Goal: Navigation & Orientation: Find specific page/section

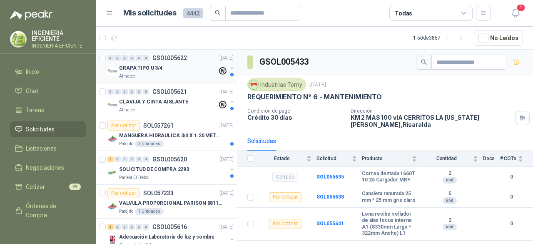
click at [182, 61] on div "0 0 0 0 0 0 GSOL005622 [DATE]" at bounding box center [171, 58] width 128 height 10
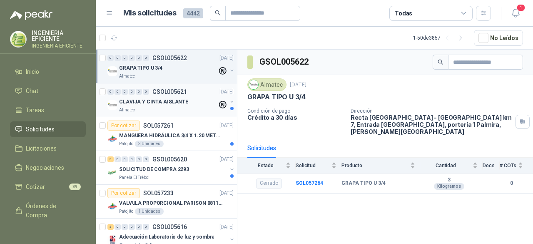
click at [165, 105] on div "CLAVIJA Y CINTA AISLANTE" at bounding box center [168, 102] width 98 height 10
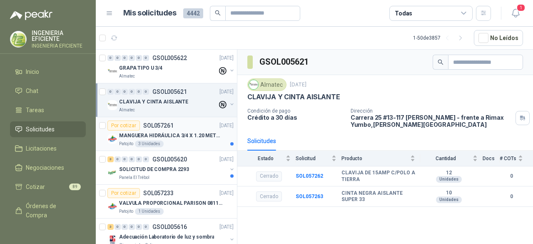
click at [162, 137] on p "MANGUERA HIDRÁULICA 3/4 X 1.20 METROS DE LONGITUD HR-HR-ACOPLADA" at bounding box center [171, 136] width 104 height 8
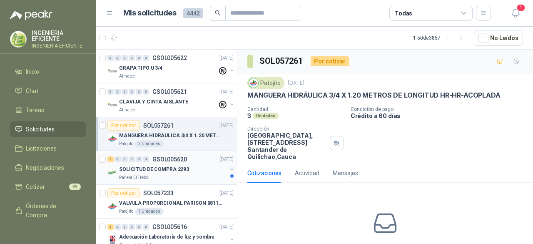
click at [187, 159] on div "3 0 0 0 0 0 GSOL005620 [DATE]" at bounding box center [171, 159] width 128 height 10
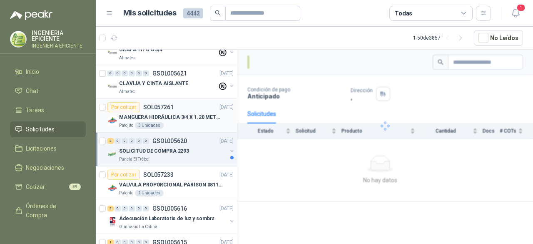
scroll to position [42, 0]
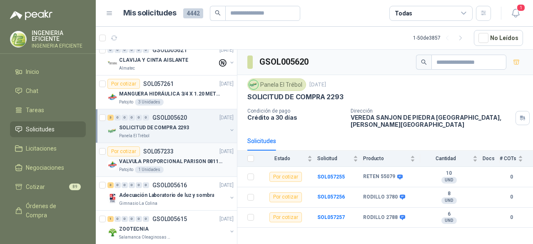
click at [170, 161] on p "VALVULA PROPORCIONAL PARISON 0811404612 / 4WRPEH6C4 REXROTH" at bounding box center [171, 161] width 104 height 8
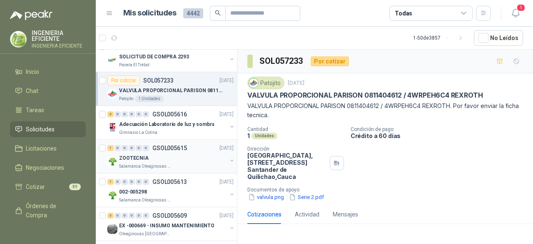
scroll to position [125, 0]
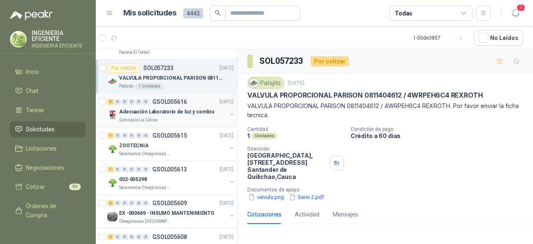
click at [147, 108] on p "Adecuación Laboratorio de luz y sombra" at bounding box center [166, 112] width 95 height 8
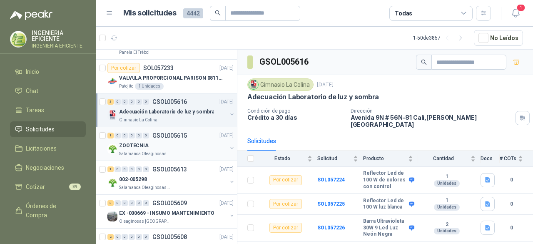
click at [174, 150] on div "Salamanca Oleaginosas SAS" at bounding box center [173, 153] width 108 height 7
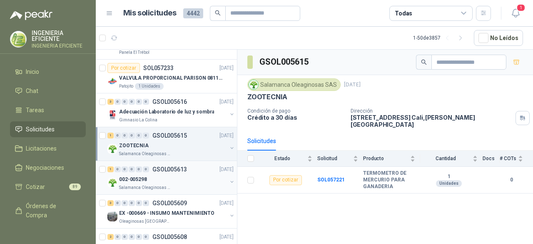
click at [163, 169] on p "GSOL005613" at bounding box center [169, 169] width 35 height 6
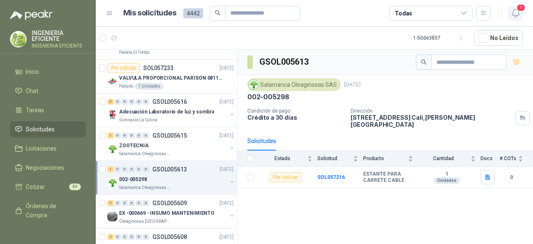
click at [522, 10] on span "1" at bounding box center [521, 8] width 9 height 8
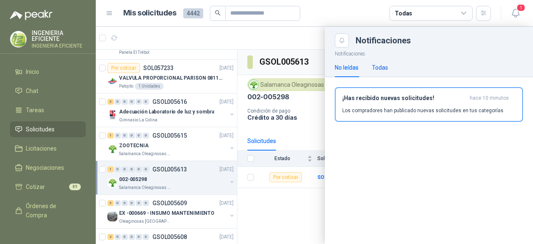
click at [382, 68] on div "Todas" at bounding box center [380, 67] width 16 height 9
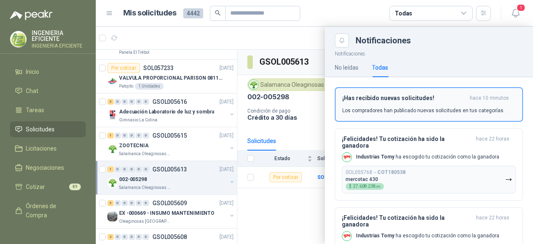
click at [386, 96] on h3 "¡Has recibido nuevas solicitudes!" at bounding box center [404, 98] width 124 height 7
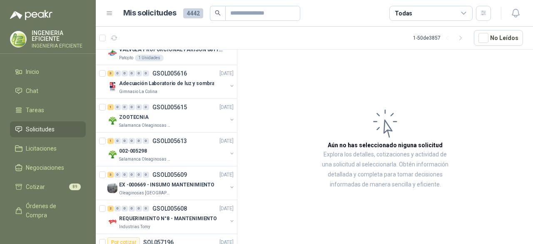
scroll to position [167, 0]
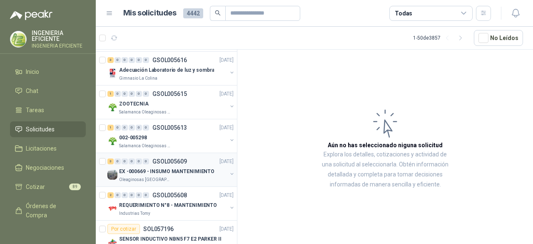
click at [172, 161] on p "GSOL005609" at bounding box center [169, 161] width 35 height 6
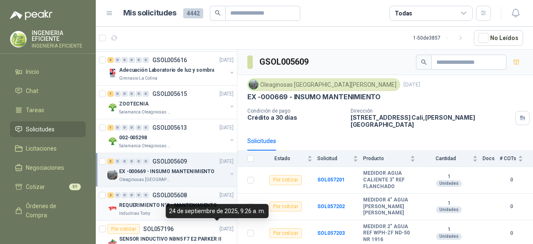
click at [188, 210] on div "Industrias Tomy" at bounding box center [173, 213] width 108 height 7
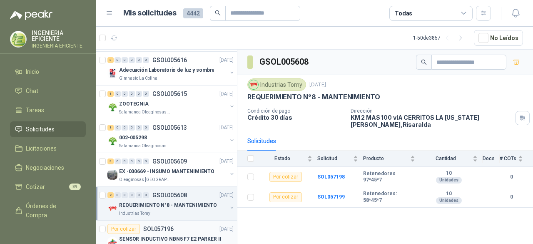
click at [194, 229] on div "SENSOR INDUCTIVO NBN5 F7 E2 PARKER II" at bounding box center [176, 239] width 115 height 10
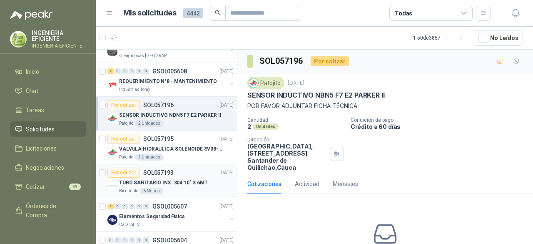
scroll to position [292, 0]
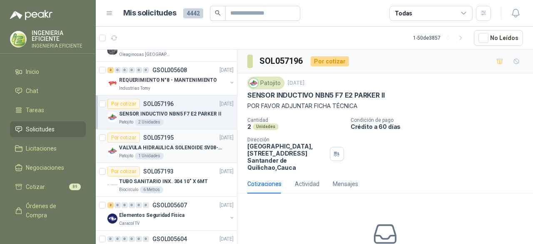
click at [193, 149] on p "VALVULA HIDRAULICA SOLENOIDE SV08-20" at bounding box center [171, 148] width 104 height 8
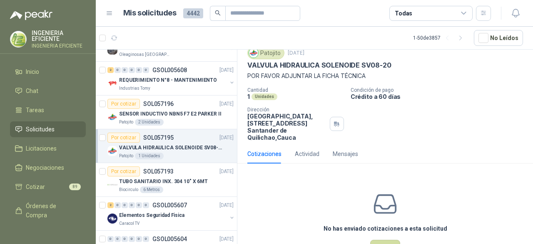
scroll to position [42, 0]
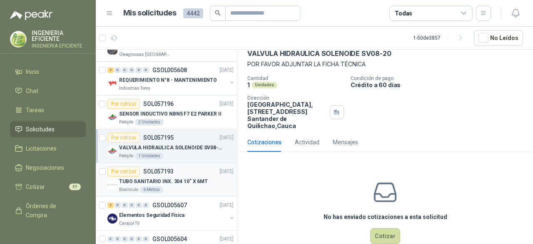
click at [190, 191] on article "Por cotizar SOL057193 [DATE] TUBO SANITARIO INX. 304 10" X 6MT Biocirculo 6 Met…" at bounding box center [166, 180] width 141 height 34
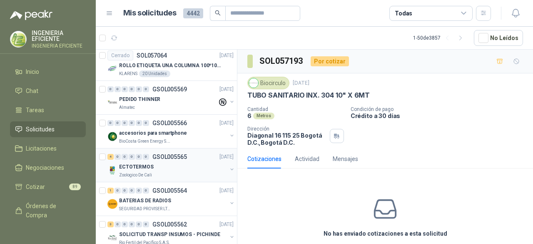
scroll to position [583, 0]
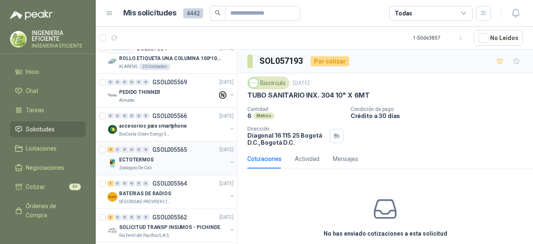
click at [184, 168] on div "Zoologico De Cali" at bounding box center [173, 168] width 108 height 7
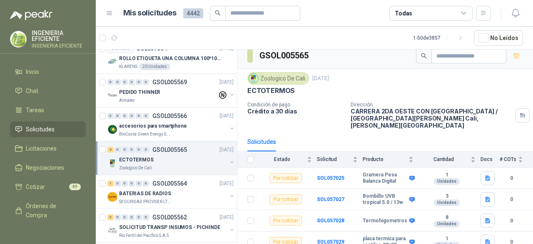
scroll to position [8, 0]
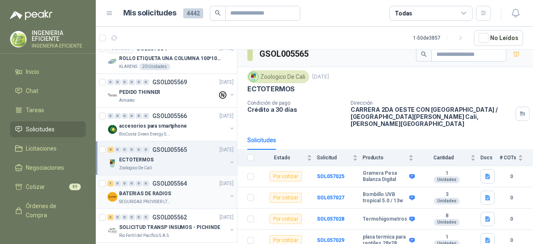
click at [162, 180] on p "GSOL005564" at bounding box center [169, 183] width 35 height 6
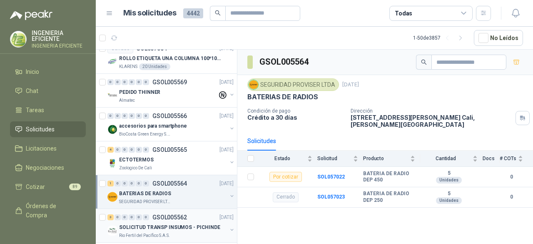
click at [187, 223] on p "SOLICITUD TRANSP INSUMOS - PICHINDE" at bounding box center [169, 227] width 101 height 8
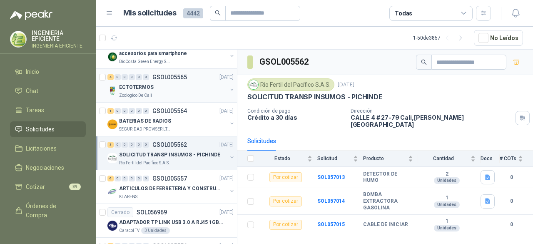
scroll to position [667, 0]
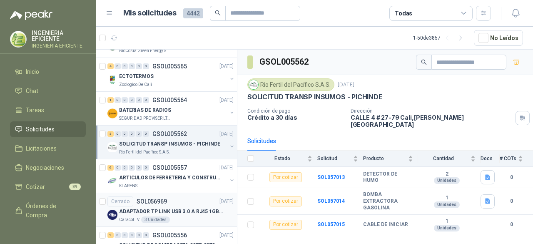
click at [155, 208] on p "ADAPTADOR TP LINK USB 3.0 A RJ45 1GB WINDOWS" at bounding box center [171, 211] width 104 height 8
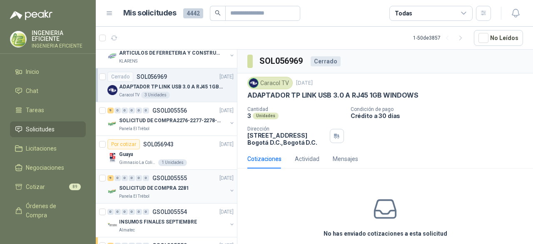
scroll to position [792, 0]
click at [197, 125] on div "Panela El Trébol" at bounding box center [173, 128] width 108 height 7
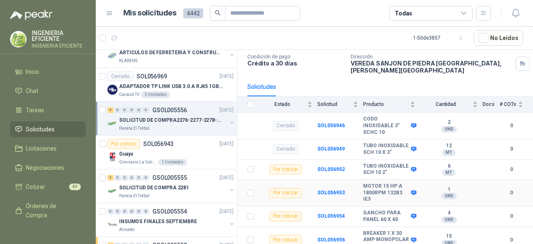
scroll to position [42, 0]
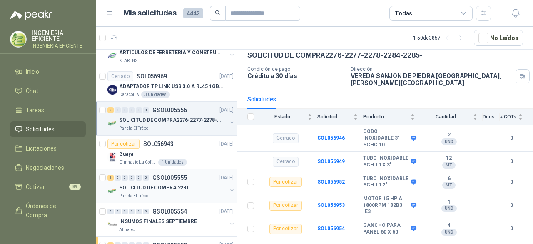
click at [184, 184] on p "SOLICITUD DE COMPRA 2281" at bounding box center [154, 188] width 70 height 8
